Goal: Task Accomplishment & Management: Manage account settings

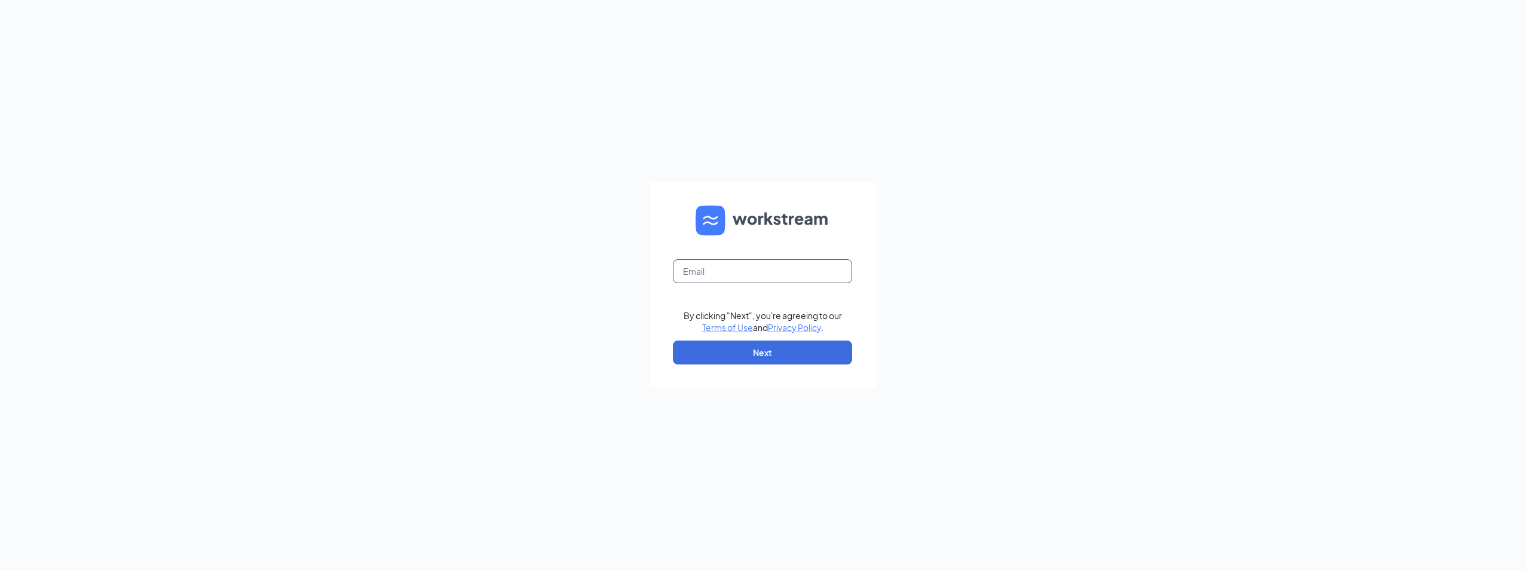
click at [719, 268] on input "text" at bounding box center [762, 271] width 179 height 24
type input "atragesser@huseculinary.com"
click at [701, 344] on button "Next" at bounding box center [762, 353] width 179 height 24
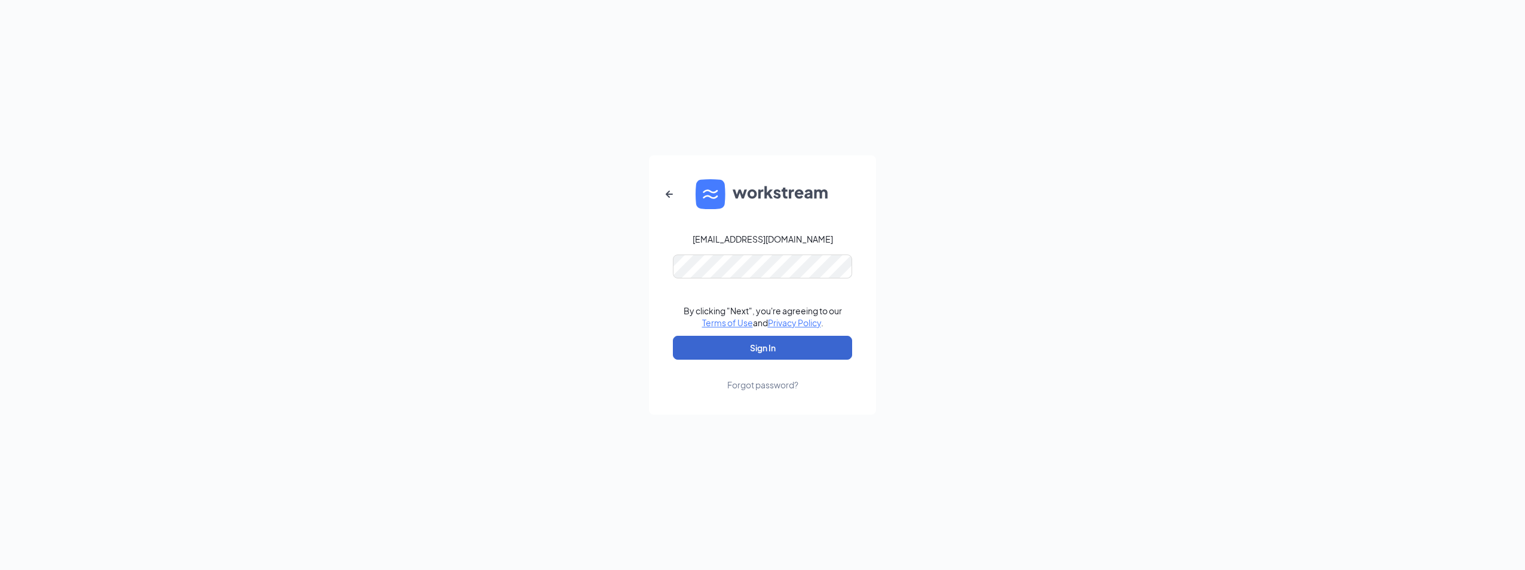
click at [770, 346] on button "Sign In" at bounding box center [762, 348] width 179 height 24
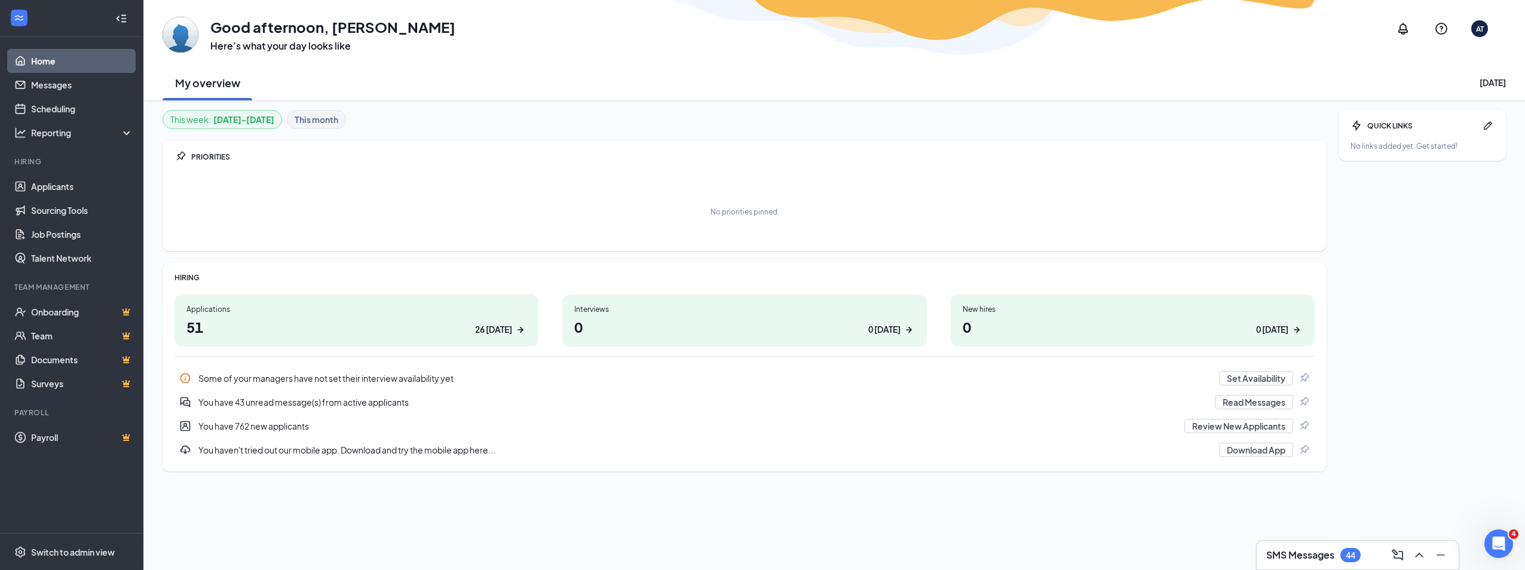
click at [392, 492] on div "This week : [DATE] - [DATE] This month PRIORITIES No priorities pinned. HIRING …" at bounding box center [744, 316] width 1164 height 412
click at [398, 186] on div "No priorities pinned." at bounding box center [744, 212] width 1140 height 60
click at [54, 235] on link "Job Postings" at bounding box center [82, 234] width 102 height 24
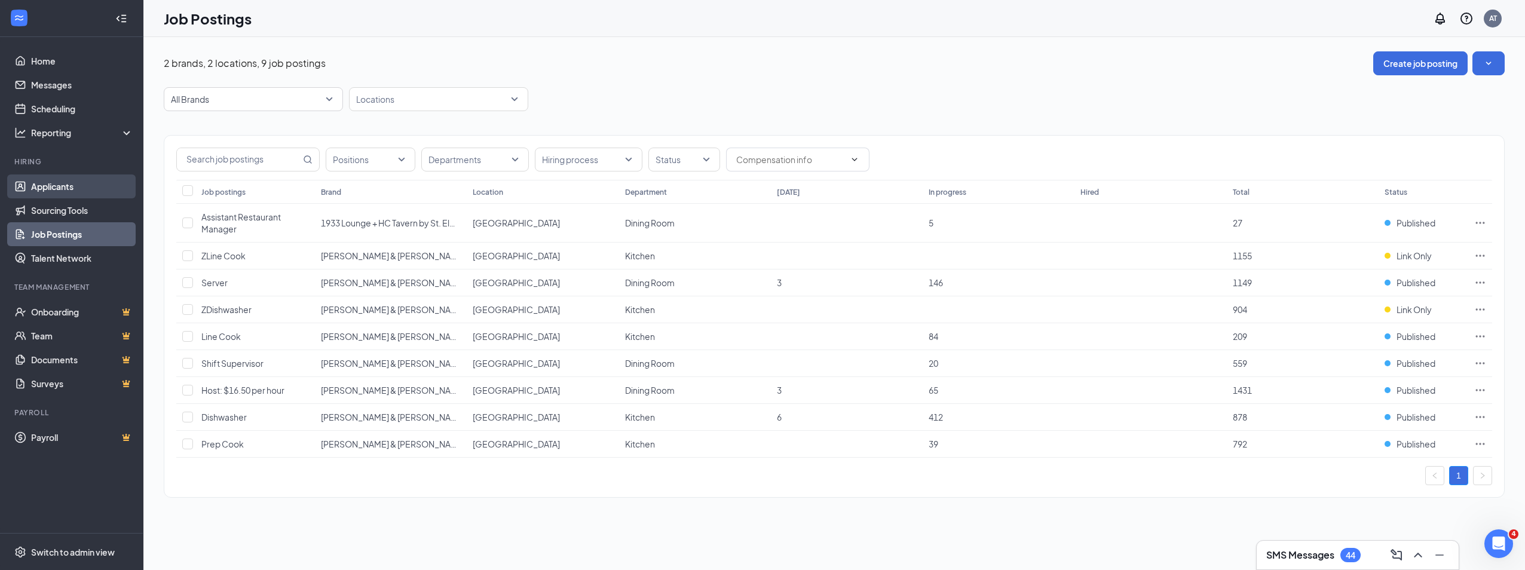
click at [54, 191] on link "Applicants" at bounding box center [82, 186] width 102 height 24
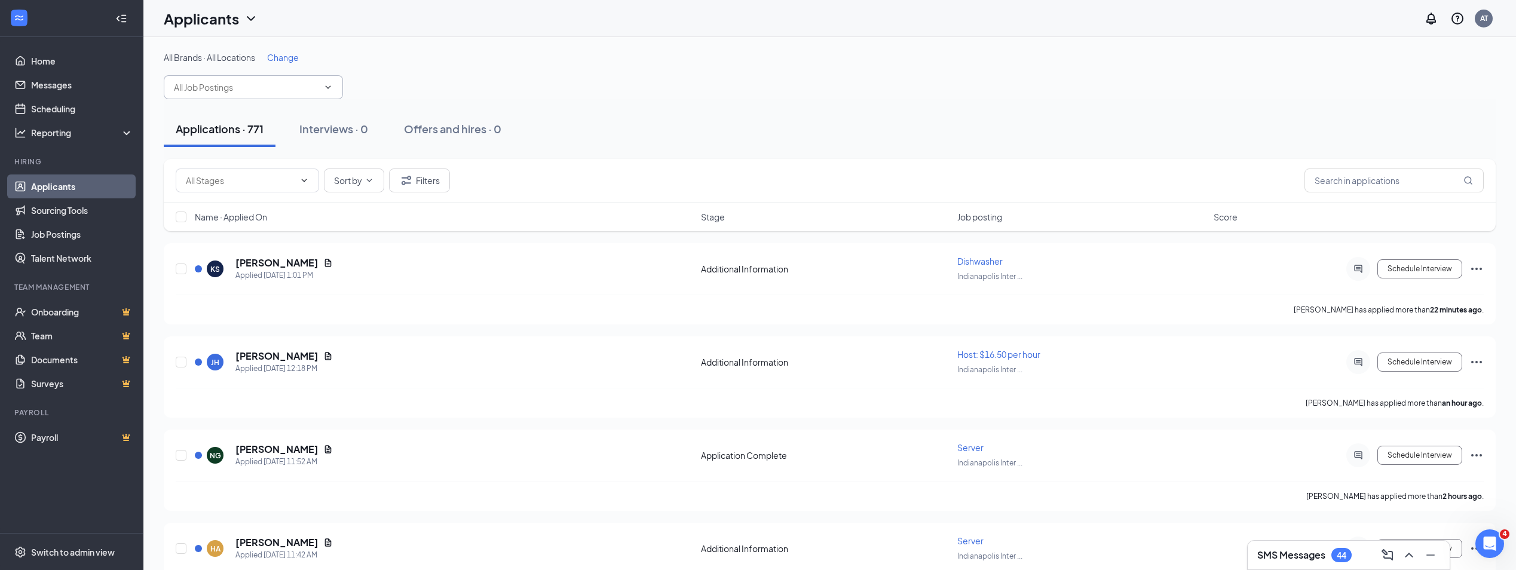
click at [284, 81] on input "text" at bounding box center [246, 87] width 145 height 13
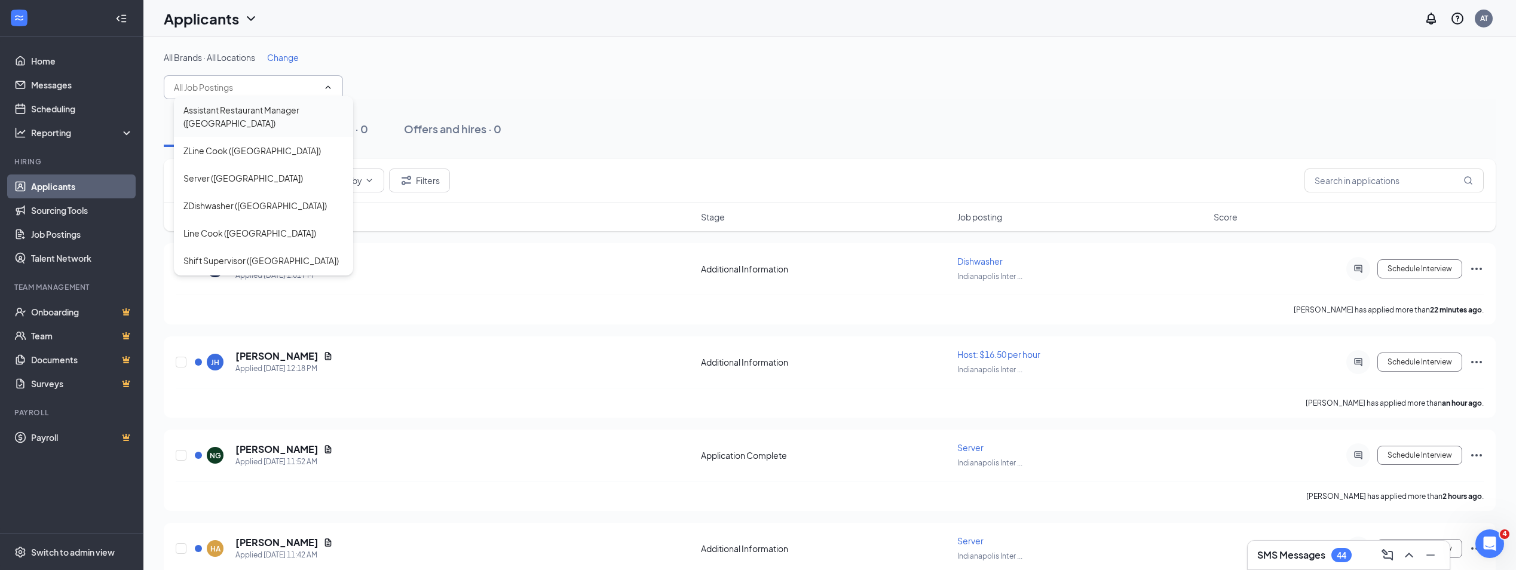
click at [268, 125] on div "Assistant Restaurant Manager (Indianapolis)" at bounding box center [263, 116] width 160 height 26
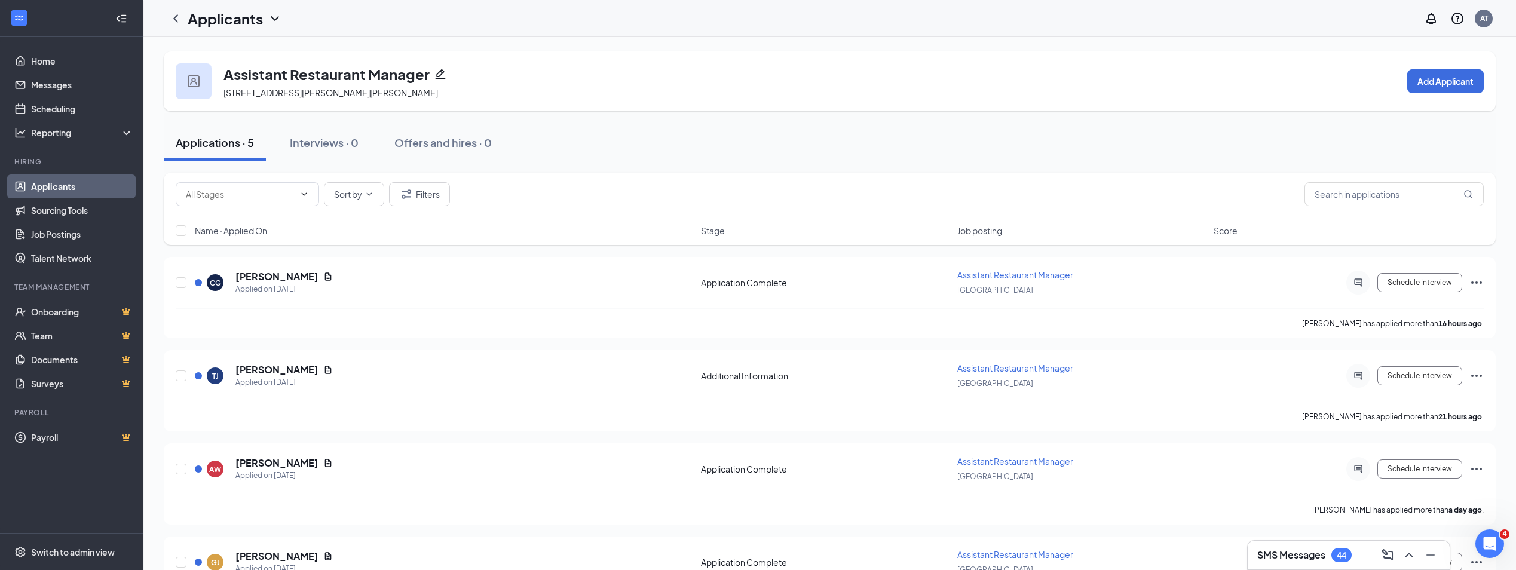
click at [589, 62] on div "Assistant Restaurant Manager 7800 Col. H. Weir Cook Memorial Dr, Indianapolis, …" at bounding box center [830, 81] width 1332 height 60
